Goal: Use online tool/utility: Utilize a website feature to perform a specific function

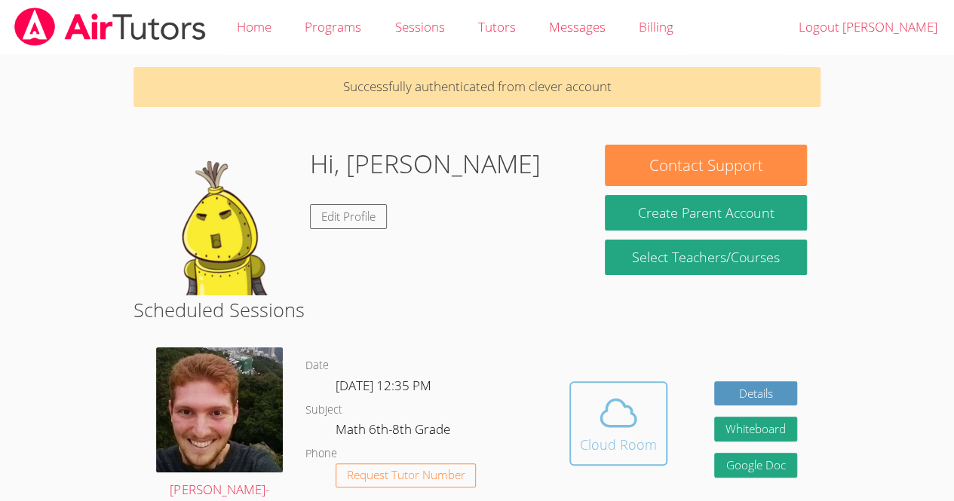
click at [602, 391] on button "Cloud Room" at bounding box center [618, 424] width 98 height 84
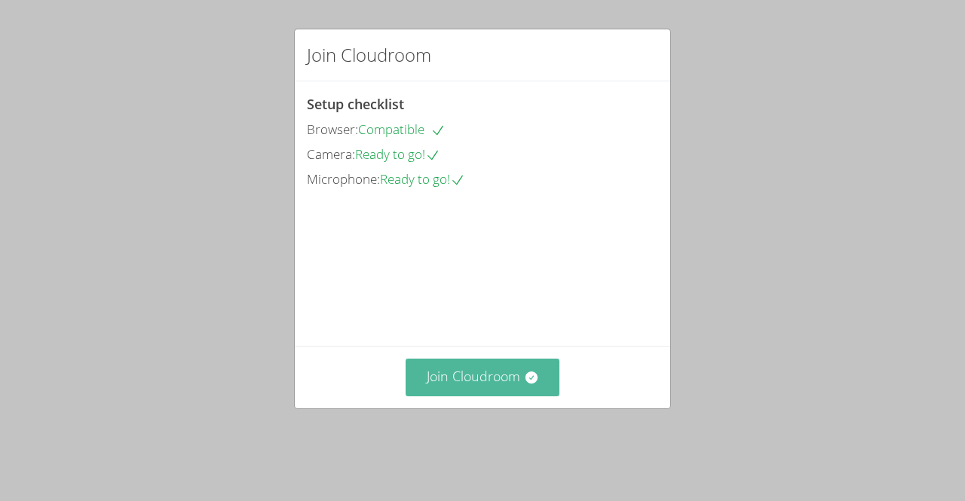
click at [493, 396] on button "Join Cloudroom" at bounding box center [483, 377] width 155 height 37
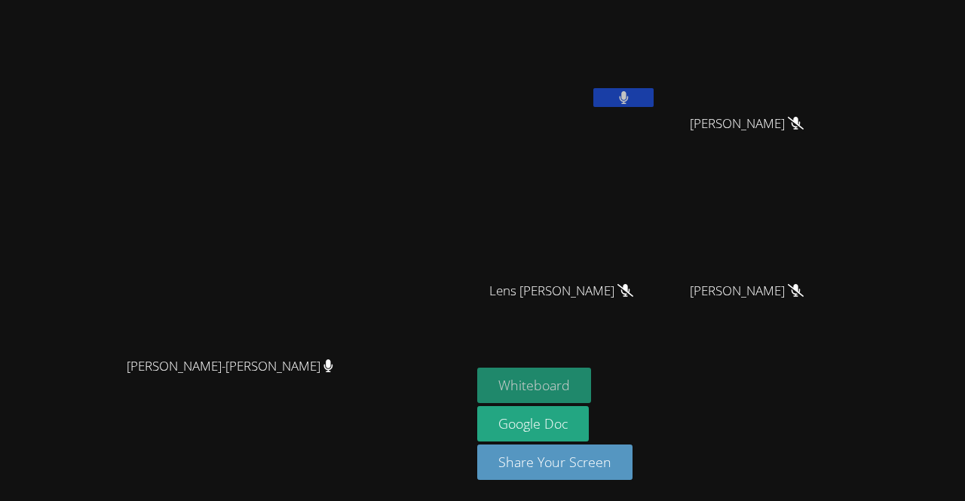
click at [591, 389] on button "Whiteboard" at bounding box center [534, 385] width 114 height 35
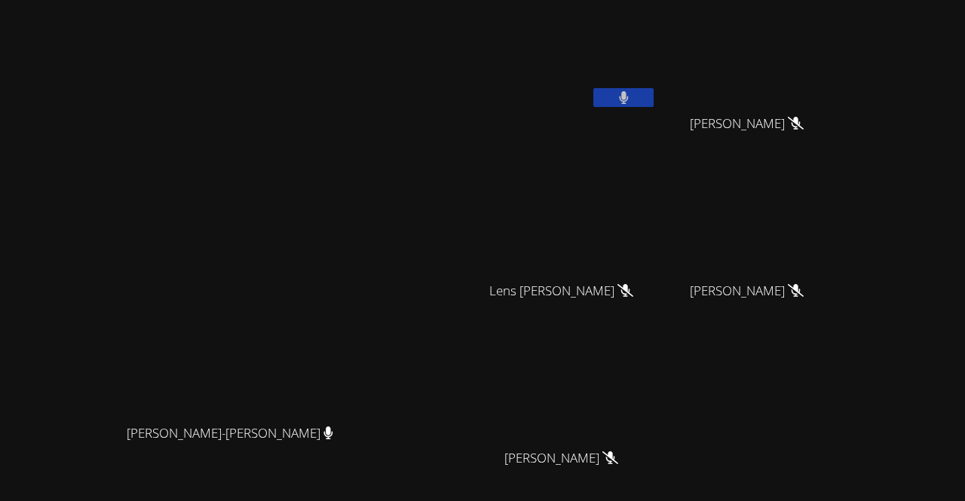
click at [628, 97] on icon at bounding box center [623, 97] width 9 height 13
